Goal: Task Accomplishment & Management: Manage account settings

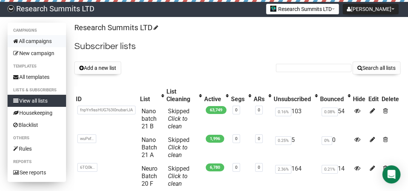
click at [47, 38] on link "All campaigns" at bounding box center [37, 41] width 58 height 12
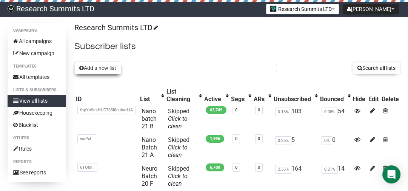
click at [100, 70] on button "Add a new list" at bounding box center [97, 68] width 47 height 13
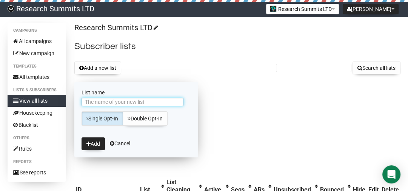
click at [108, 100] on input "List name" at bounding box center [133, 102] width 102 height 8
type input "Nano Batch 22 A"
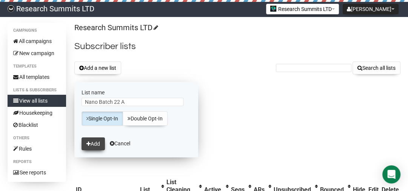
click at [96, 145] on button "Add" at bounding box center [93, 143] width 23 height 13
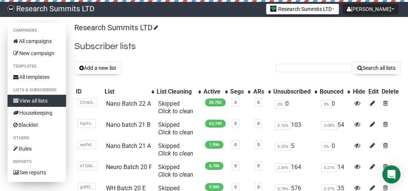
click at [35, 103] on link "View all lists" at bounding box center [37, 101] width 58 height 12
click at [42, 100] on link "View all lists" at bounding box center [37, 101] width 58 height 12
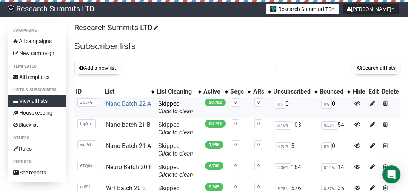
click at [135, 102] on link "Nano Batch 22 A" at bounding box center [128, 103] width 45 height 7
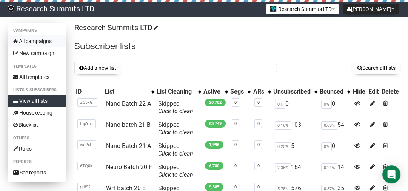
click at [38, 40] on link "All campaigns" at bounding box center [37, 41] width 58 height 12
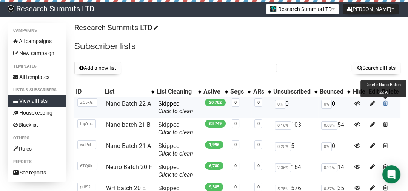
click at [386, 103] on span at bounding box center [385, 103] width 5 height 6
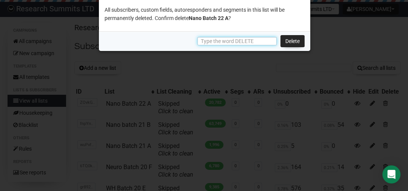
click at [242, 42] on input "text" at bounding box center [236, 41] width 79 height 8
type input "DELETE"
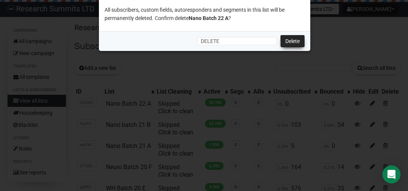
click at [296, 44] on link "Delete" at bounding box center [292, 41] width 24 height 12
click at [292, 41] on link "Delete" at bounding box center [292, 41] width 24 height 12
